Goal: Answer question/provide support: Share knowledge or assist other users

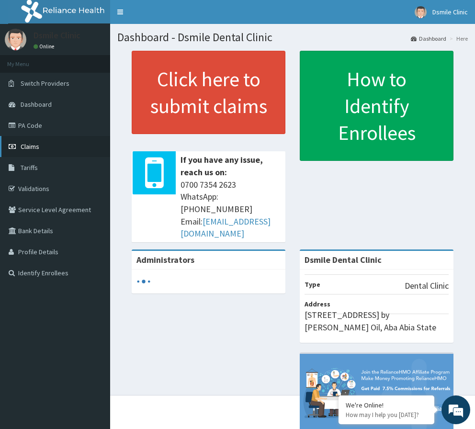
click at [37, 148] on span "Claims" at bounding box center [30, 146] width 19 height 9
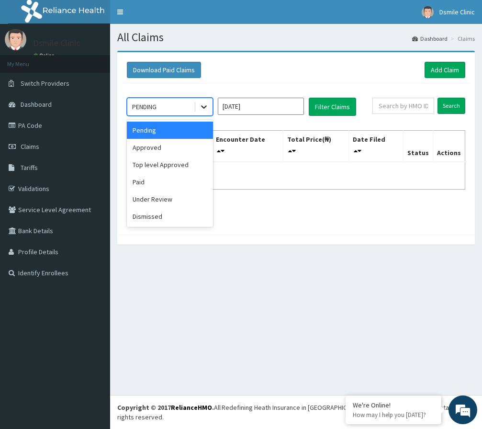
click at [209, 109] on div at bounding box center [203, 106] width 17 height 17
click at [192, 149] on div "Approved" at bounding box center [170, 147] width 86 height 17
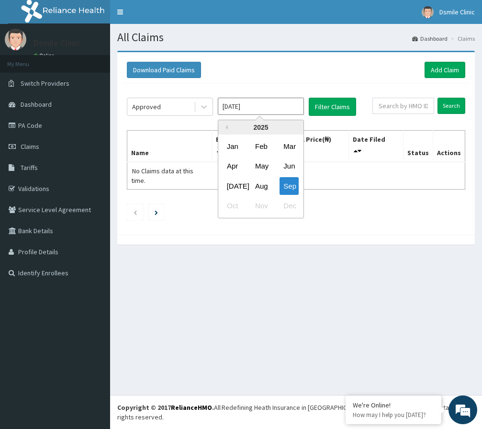
click at [294, 111] on input "Sep 2025" at bounding box center [261, 106] width 86 height 17
click at [260, 187] on div "Aug" at bounding box center [260, 186] width 19 height 18
type input "Aug 2025"
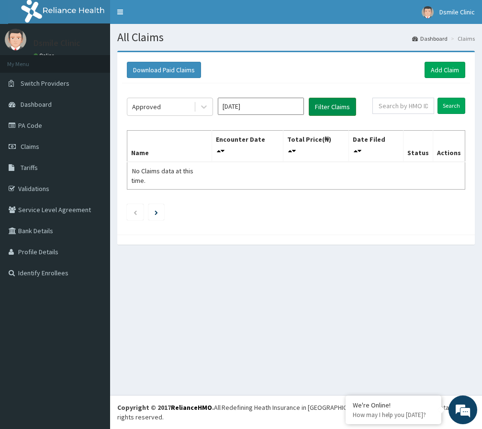
click at [323, 105] on button "Filter Claims" at bounding box center [332, 107] width 47 height 18
click at [321, 111] on button "Filter Claims" at bounding box center [332, 107] width 47 height 18
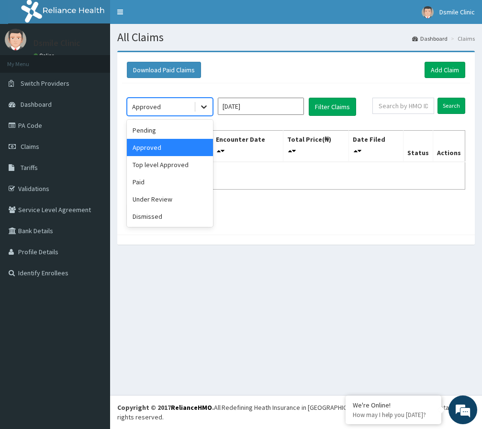
click at [206, 107] on icon at bounding box center [204, 107] width 6 height 3
click at [184, 186] on div "Paid" at bounding box center [170, 181] width 86 height 17
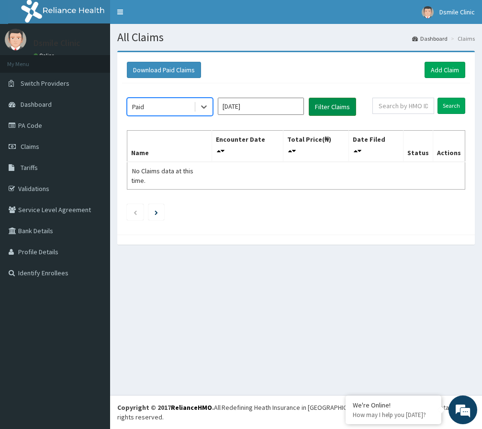
click at [323, 111] on button "Filter Claims" at bounding box center [332, 107] width 47 height 18
click at [205, 108] on icon at bounding box center [204, 107] width 6 height 3
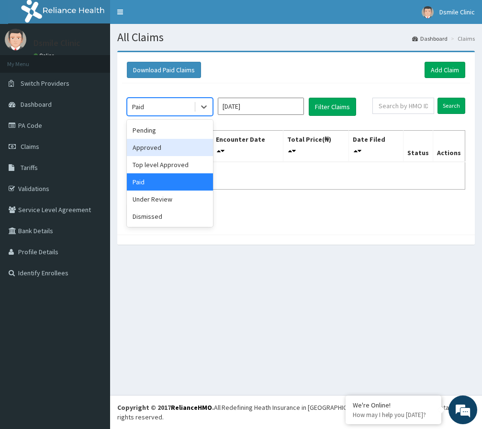
click at [187, 148] on div "Approved" at bounding box center [170, 147] width 86 height 17
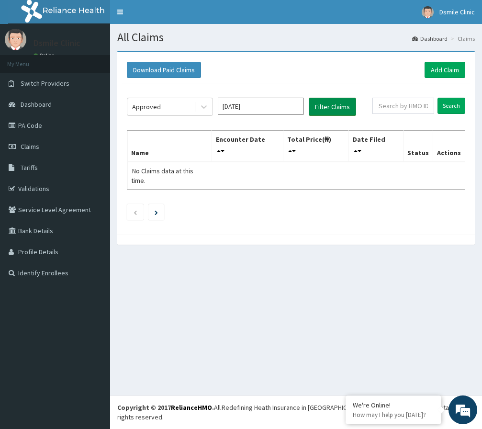
click at [326, 106] on button "Filter Claims" at bounding box center [332, 107] width 47 height 18
click at [329, 104] on button "Filter Claims" at bounding box center [332, 107] width 47 height 18
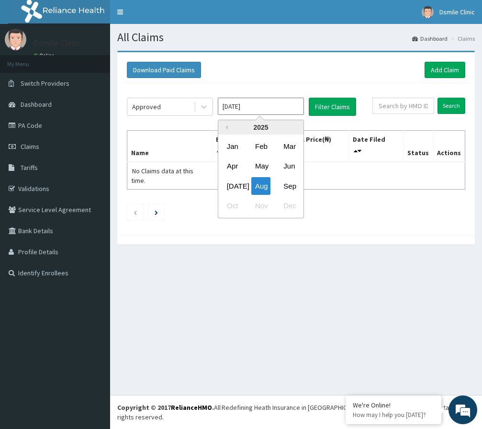
click at [261, 111] on input "Aug 2025" at bounding box center [261, 106] width 86 height 17
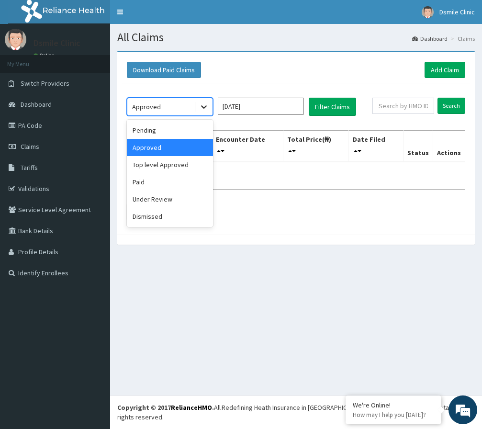
click at [197, 104] on div at bounding box center [203, 106] width 17 height 17
click at [177, 128] on div "Pending" at bounding box center [170, 130] width 86 height 17
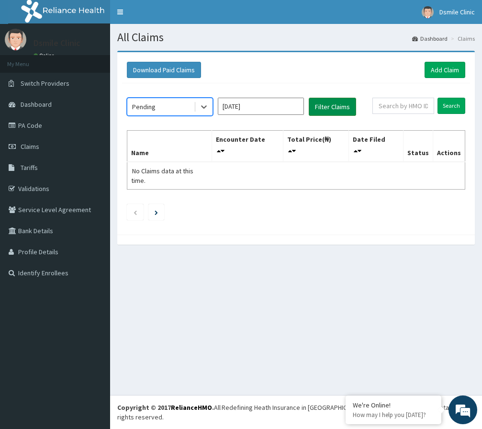
click at [326, 108] on button "Filter Claims" at bounding box center [332, 107] width 47 height 18
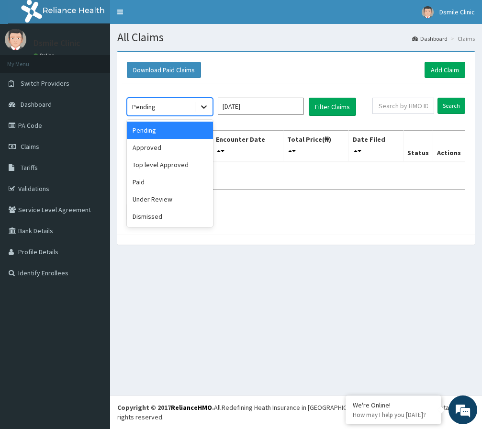
click at [206, 102] on div at bounding box center [203, 106] width 17 height 17
click at [169, 202] on div "Under Review" at bounding box center [170, 199] width 86 height 17
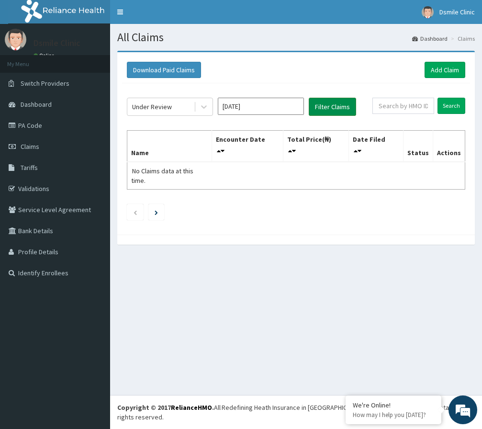
click at [319, 111] on button "Filter Claims" at bounding box center [332, 107] width 47 height 18
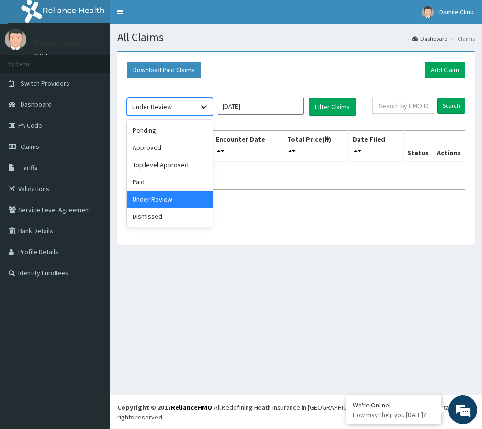
click at [198, 106] on div at bounding box center [203, 106] width 17 height 17
click at [169, 221] on div "Dismissed" at bounding box center [170, 216] width 86 height 17
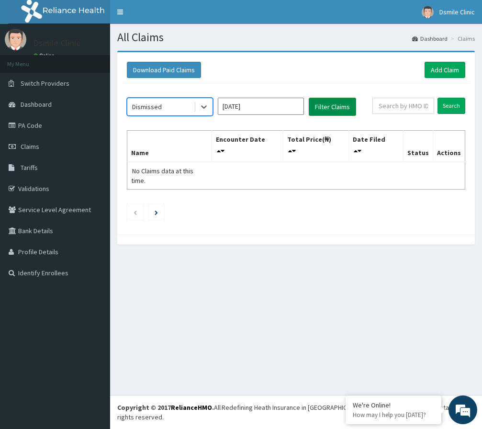
click at [313, 105] on button "Filter Claims" at bounding box center [332, 107] width 47 height 18
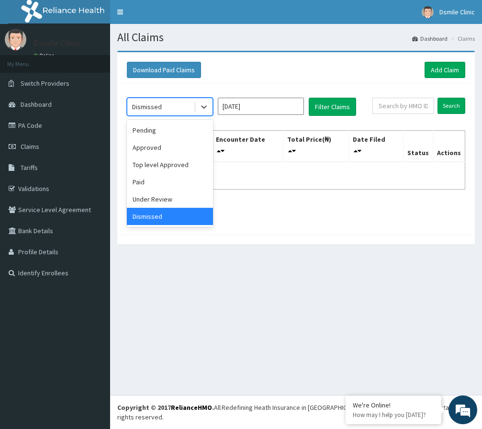
click at [168, 107] on div "Dismissed" at bounding box center [160, 106] width 67 height 15
click at [185, 154] on div "Approved" at bounding box center [170, 147] width 86 height 17
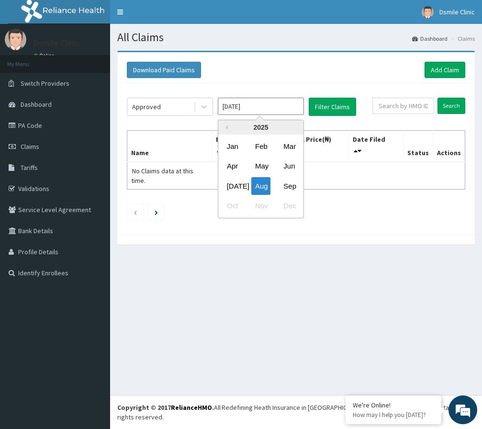
click at [284, 109] on input "Aug 2025" at bounding box center [261, 106] width 86 height 17
click at [255, 184] on div "Aug" at bounding box center [260, 186] width 19 height 18
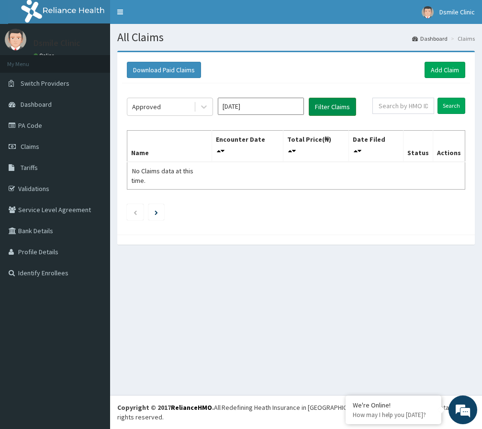
click at [331, 104] on button "Filter Claims" at bounding box center [332, 107] width 47 height 18
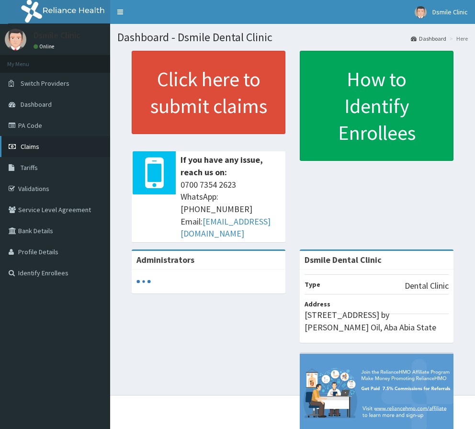
click at [47, 148] on link "Claims" at bounding box center [55, 146] width 110 height 21
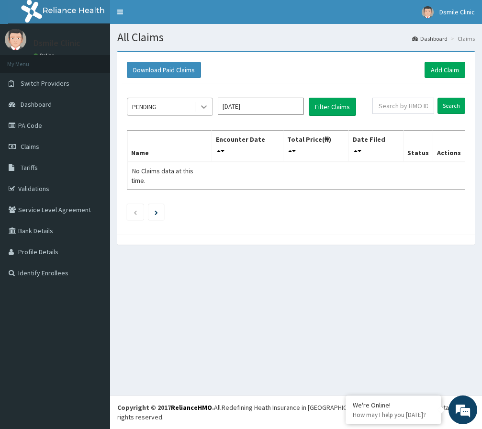
click at [203, 106] on icon at bounding box center [204, 107] width 10 height 10
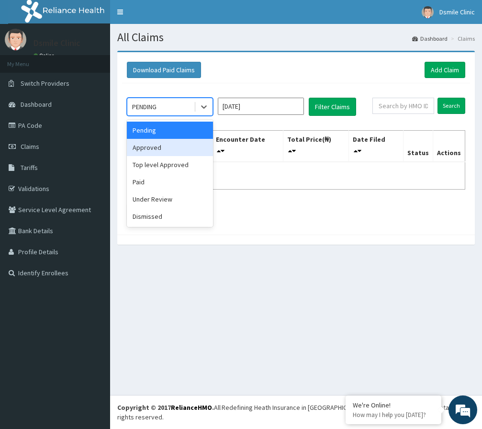
click at [183, 144] on div "Approved" at bounding box center [170, 147] width 86 height 17
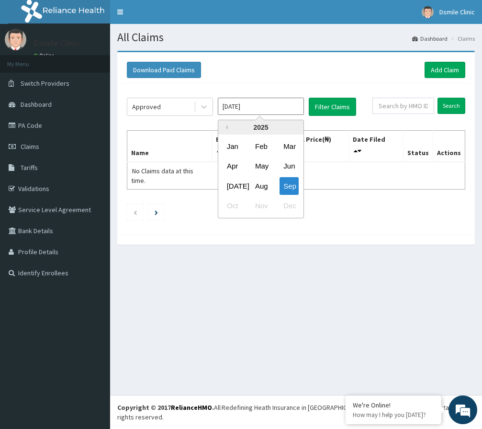
click at [258, 104] on input "Sep 2025" at bounding box center [261, 106] width 86 height 17
click at [256, 188] on div "Aug" at bounding box center [260, 186] width 19 height 18
type input "Aug 2025"
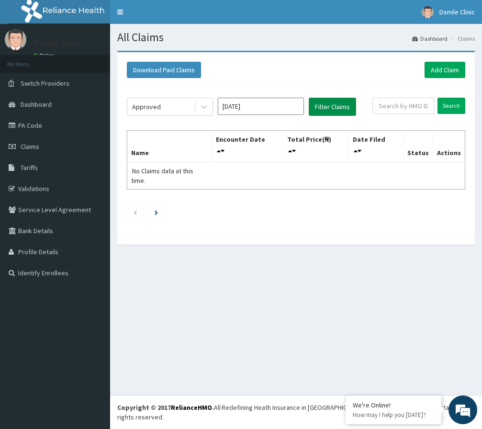
click at [324, 110] on button "Filter Claims" at bounding box center [332, 107] width 47 height 18
click at [328, 106] on button "Filter Claims" at bounding box center [332, 107] width 47 height 18
click at [154, 204] on li at bounding box center [156, 212] width 16 height 16
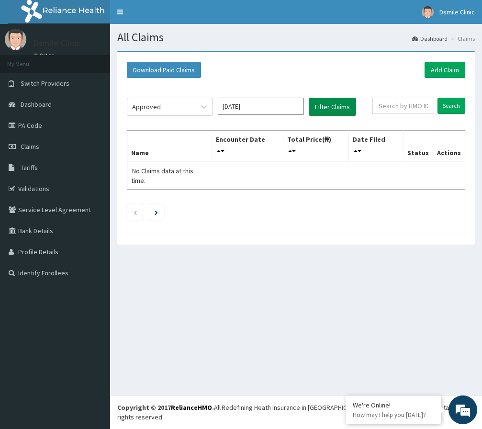
click at [330, 103] on button "Filter Claims" at bounding box center [332, 107] width 47 height 18
click at [323, 104] on button "Filter Claims" at bounding box center [332, 107] width 47 height 18
click at [317, 112] on button "Filter Claims" at bounding box center [332, 107] width 47 height 18
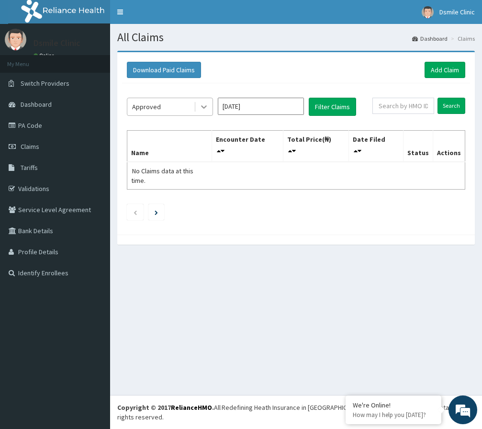
click at [211, 105] on div at bounding box center [203, 106] width 17 height 17
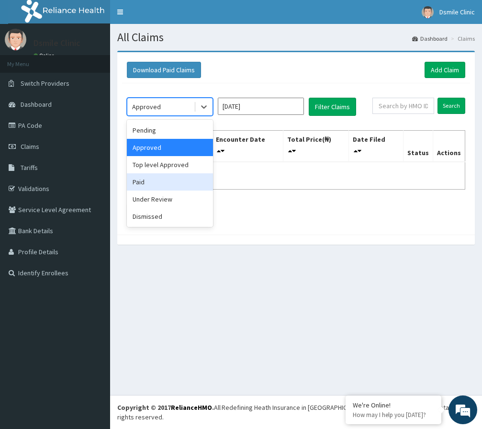
click at [173, 179] on div "Paid" at bounding box center [170, 181] width 86 height 17
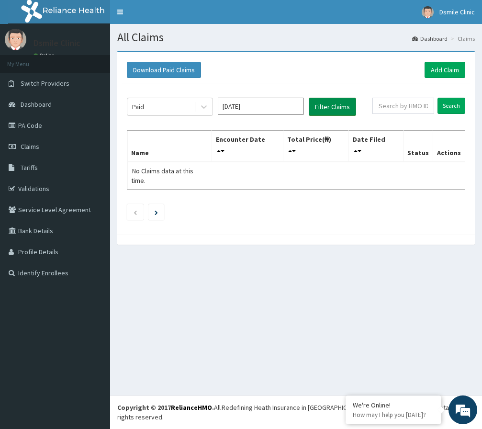
click at [338, 102] on button "Filter Claims" at bounding box center [332, 107] width 47 height 18
click at [204, 110] on icon at bounding box center [204, 107] width 10 height 10
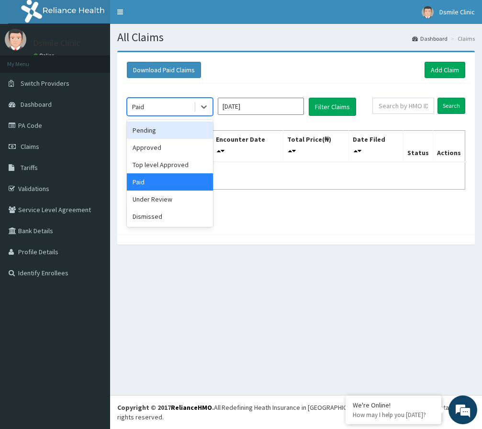
click at [172, 125] on div "Pending" at bounding box center [170, 130] width 86 height 17
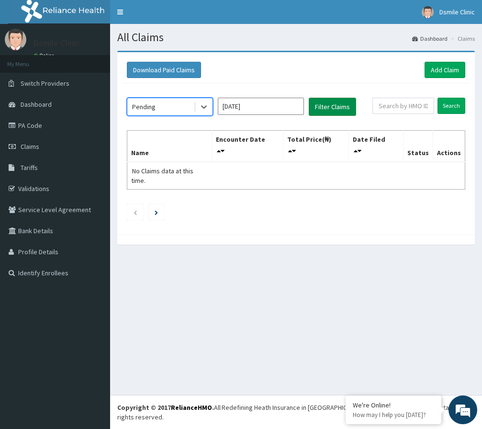
click at [322, 101] on button "Filter Claims" at bounding box center [332, 107] width 47 height 18
click at [322, 104] on button "Filter Claims" at bounding box center [332, 107] width 47 height 18
click at [321, 107] on button "Filter Claims" at bounding box center [332, 107] width 47 height 18
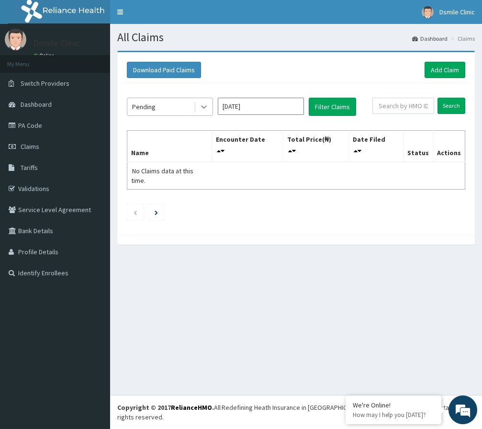
click at [202, 111] on icon at bounding box center [204, 107] width 10 height 10
click at [262, 183] on div "Pending Aug 2025 Filter Claims Search Name Encounter Date Total Price(₦) Date F…" at bounding box center [296, 156] width 348 height 147
click at [47, 127] on link "PA Code" at bounding box center [55, 125] width 110 height 21
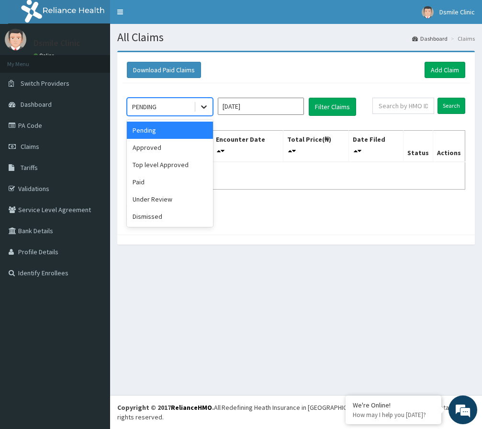
click at [200, 110] on icon at bounding box center [204, 107] width 10 height 10
click at [181, 151] on div "Approved" at bounding box center [170, 147] width 86 height 17
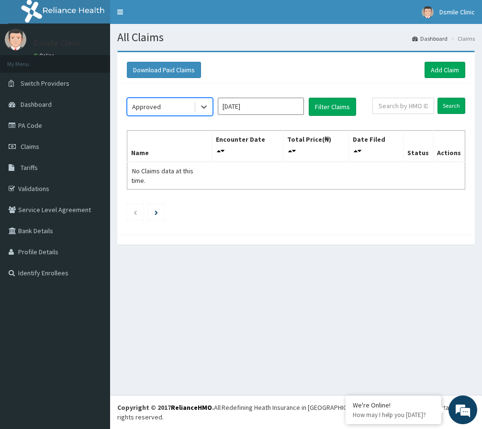
click at [281, 111] on input "Sep 2025" at bounding box center [261, 106] width 86 height 17
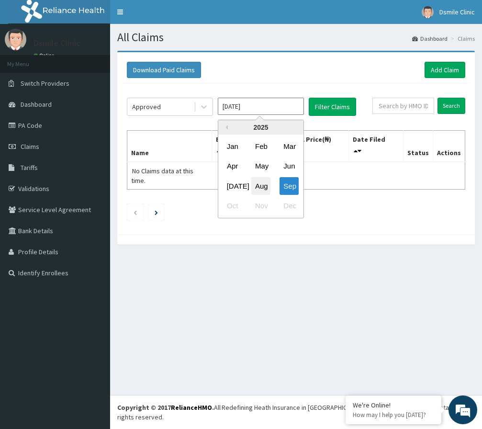
click at [264, 184] on div "Aug" at bounding box center [260, 186] width 19 height 18
type input "Aug 2025"
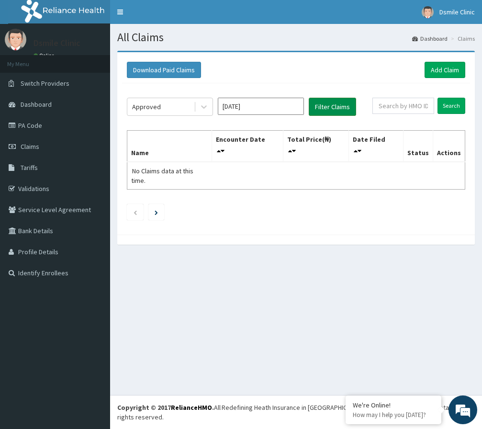
click at [317, 109] on button "Filter Claims" at bounding box center [332, 107] width 47 height 18
click at [330, 109] on button "Filter Claims" at bounding box center [332, 107] width 47 height 18
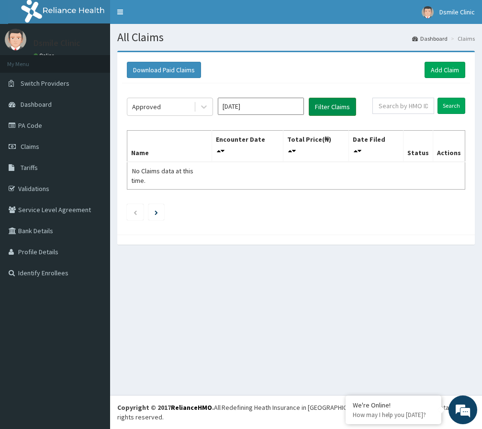
click at [330, 109] on button "Filter Claims" at bounding box center [332, 107] width 47 height 18
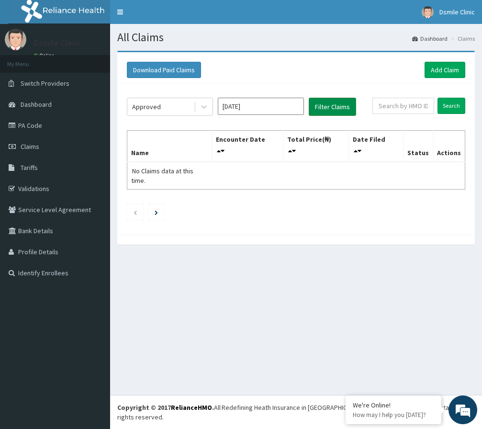
click at [326, 112] on button "Filter Claims" at bounding box center [332, 107] width 47 height 18
click at [202, 107] on icon at bounding box center [204, 107] width 10 height 10
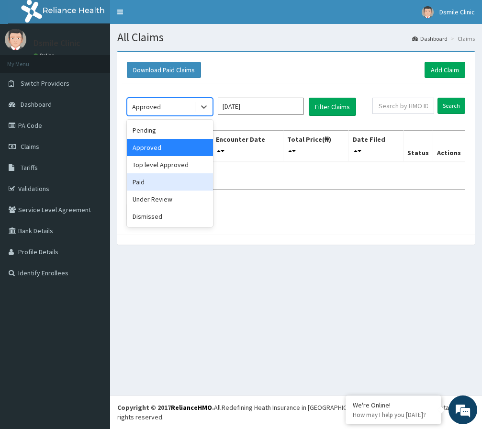
click at [189, 183] on div "Paid" at bounding box center [170, 181] width 86 height 17
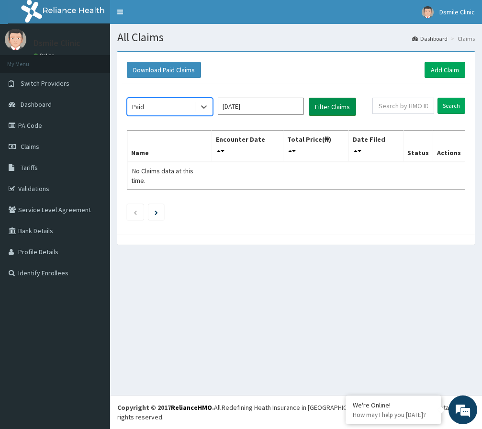
click at [335, 101] on button "Filter Claims" at bounding box center [332, 107] width 47 height 18
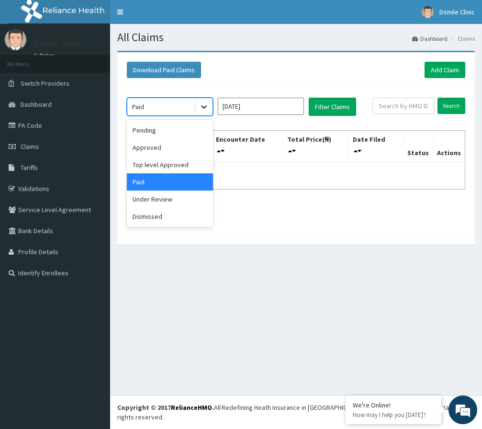
click at [205, 100] on div at bounding box center [203, 106] width 17 height 17
click at [189, 203] on div "Under Review" at bounding box center [170, 199] width 86 height 17
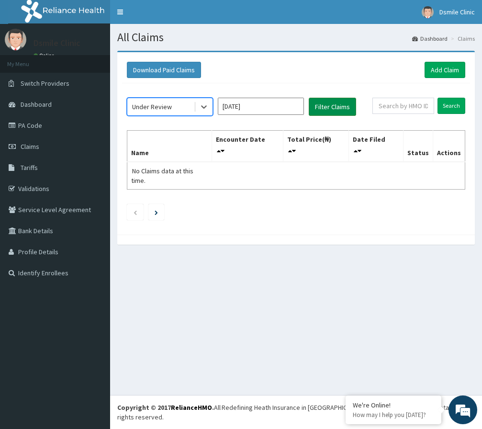
click at [343, 105] on button "Filter Claims" at bounding box center [332, 107] width 47 height 18
click at [206, 110] on icon at bounding box center [204, 107] width 10 height 10
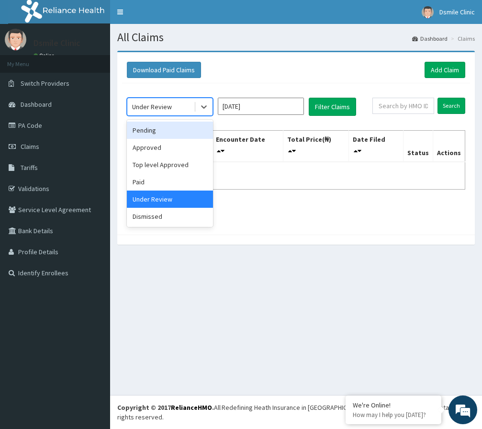
click at [173, 125] on div "Pending" at bounding box center [170, 130] width 86 height 17
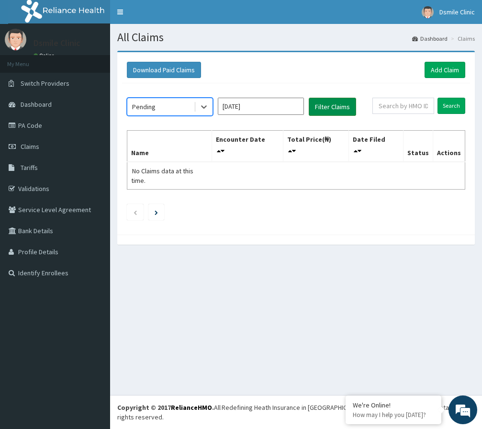
click at [340, 103] on button "Filter Claims" at bounding box center [332, 107] width 47 height 18
click at [339, 103] on button "Filter Claims" at bounding box center [332, 107] width 47 height 18
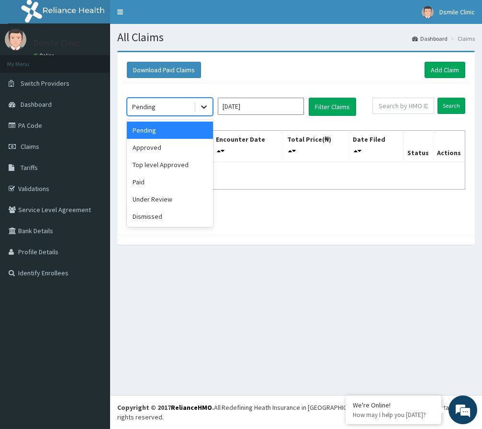
click at [198, 107] on div at bounding box center [203, 106] width 17 height 17
click at [179, 164] on div "Top level Approved" at bounding box center [170, 164] width 86 height 17
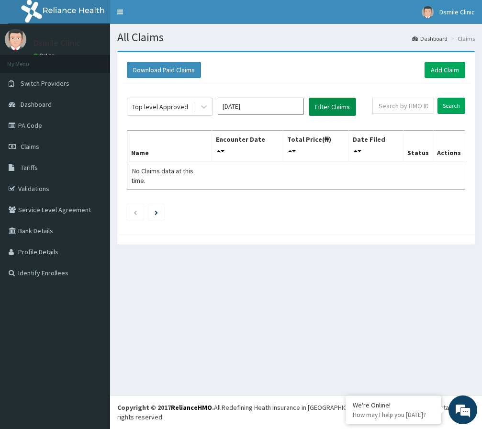
click at [318, 104] on button "Filter Claims" at bounding box center [332, 107] width 47 height 18
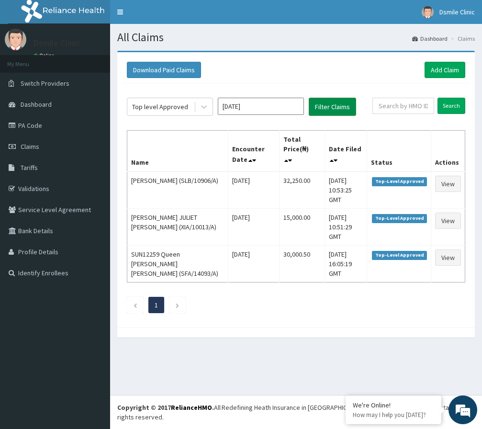
click at [318, 104] on button "Filter Claims" at bounding box center [332, 107] width 47 height 18
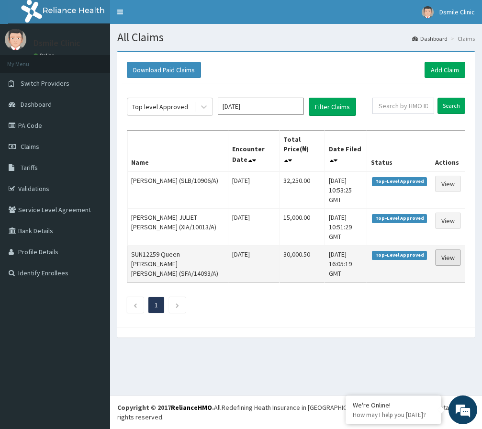
click at [446, 250] on link "View" at bounding box center [448, 258] width 26 height 16
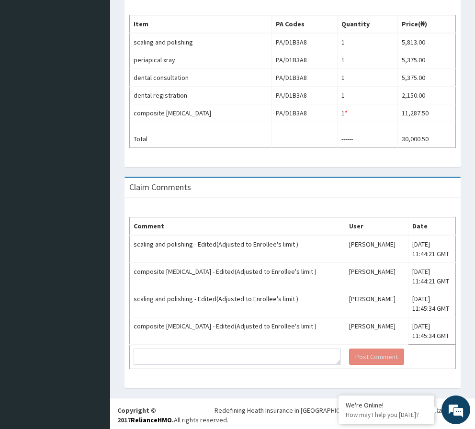
scroll to position [309, 0]
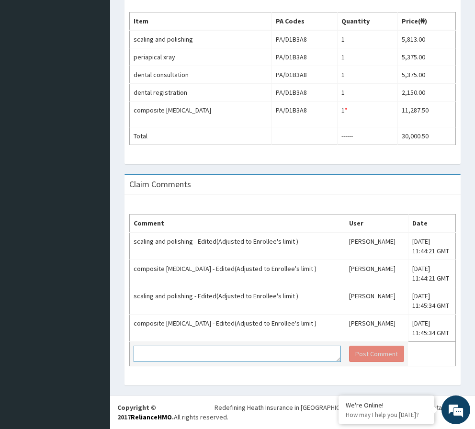
click at [285, 354] on textarea at bounding box center [237, 354] width 207 height 16
type textarea "We are total displeased on how this enrollees Treatment was edited after the en…"
